Goal: Task Accomplishment & Management: Complete application form

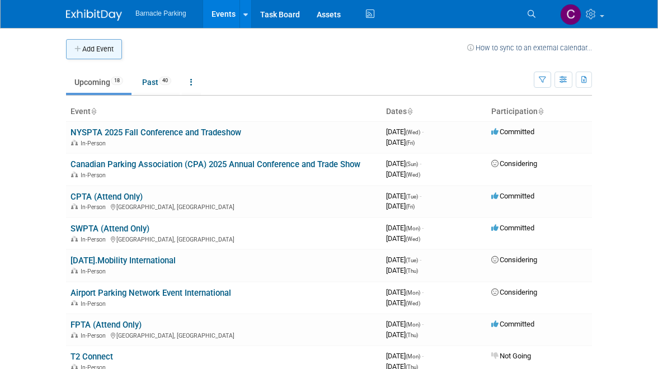
click at [85, 49] on button "Add Event" at bounding box center [94, 49] width 56 height 20
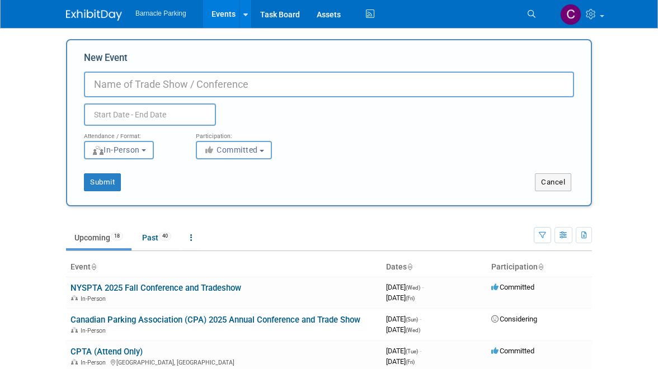
click at [155, 80] on input "New Event" at bounding box center [329, 85] width 490 height 26
paste input "MAPTA Fall Conference and Trade Show"
type input "MAPTA Fall Conference and Trade Show"
click at [131, 116] on input "text" at bounding box center [150, 115] width 132 height 22
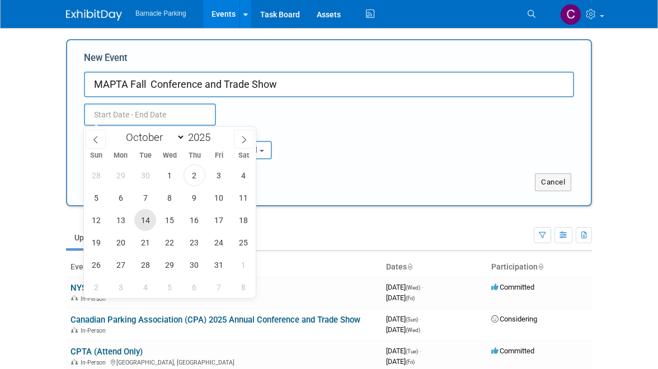
click at [143, 222] on span "14" at bounding box center [145, 220] width 22 height 22
click at [222, 223] on span "17" at bounding box center [219, 220] width 22 height 22
type input "[DATE] to [DATE]"
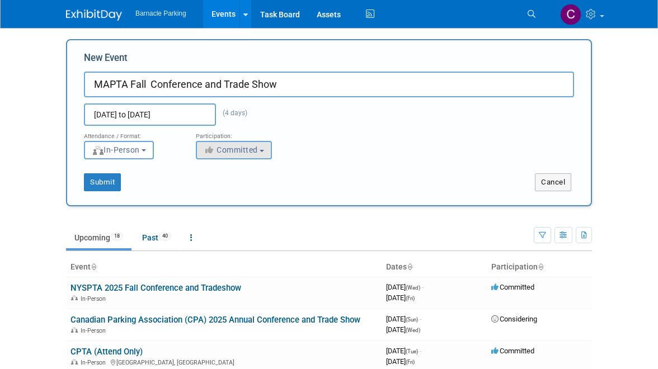
click at [267, 149] on button "Committed" at bounding box center [234, 150] width 76 height 18
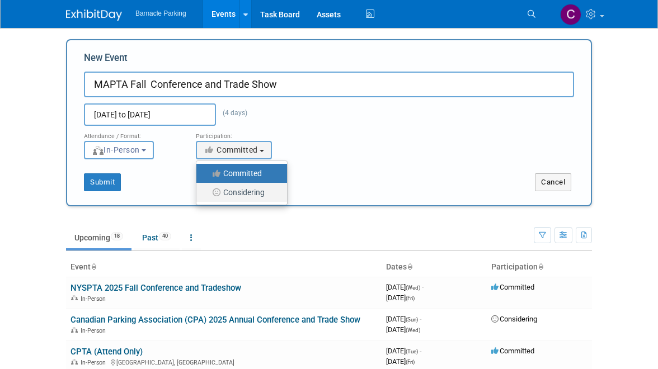
click at [241, 190] on label "Considering" at bounding box center [239, 192] width 74 height 15
click at [207, 190] on input "Considering" at bounding box center [202, 192] width 7 height 7
select select "2"
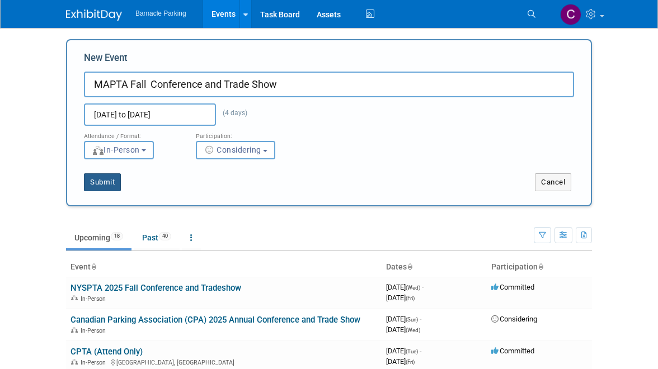
click at [111, 186] on button "Submit" at bounding box center [102, 183] width 37 height 18
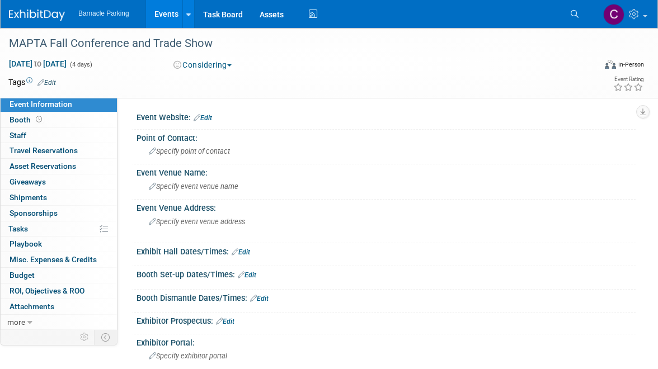
click at [170, 18] on link "Events" at bounding box center [166, 14] width 41 height 28
